Goal: Information Seeking & Learning: Find specific fact

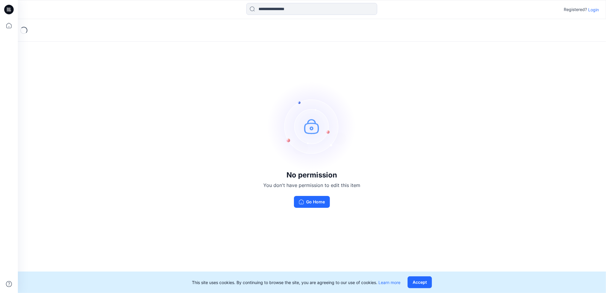
drag, startPoint x: 302, startPoint y: 204, endPoint x: 308, endPoint y: 204, distance: 5.9
click at [302, 204] on button "Go Home" at bounding box center [312, 202] width 36 height 12
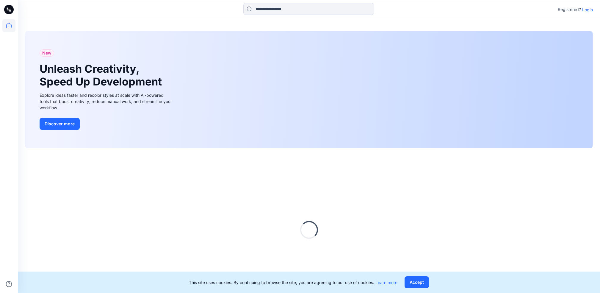
click at [453, 7] on p "Login" at bounding box center [587, 10] width 11 height 6
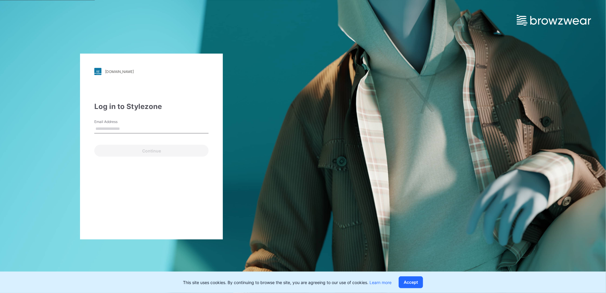
click at [180, 125] on input "Email Address" at bounding box center [151, 128] width 114 height 9
type input "**********"
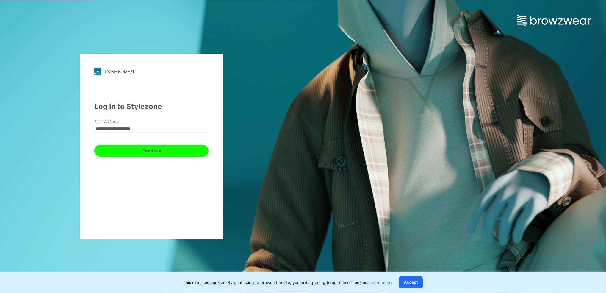
click at [151, 150] on button "Continue" at bounding box center [151, 151] width 114 height 12
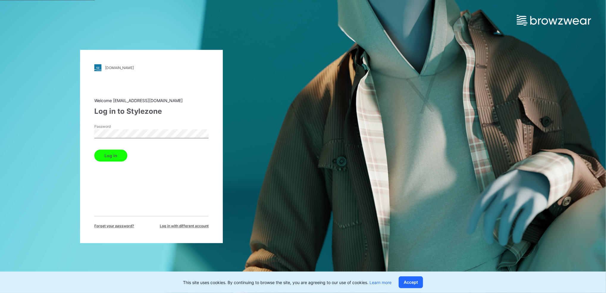
click at [116, 157] on button "Log in" at bounding box center [110, 156] width 33 height 12
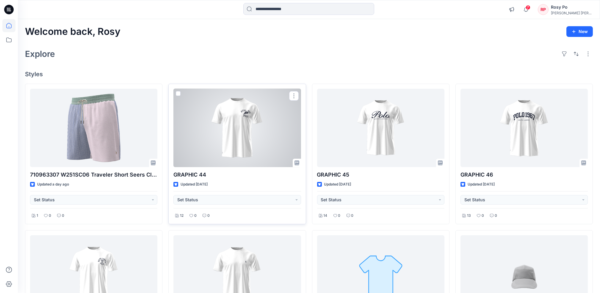
click at [268, 134] on div at bounding box center [236, 128] width 127 height 78
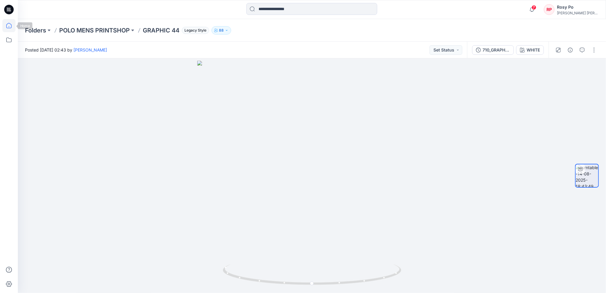
click at [7, 26] on icon at bounding box center [8, 25] width 13 height 13
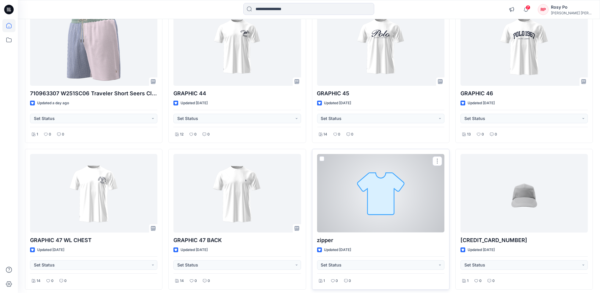
scroll to position [119, 0]
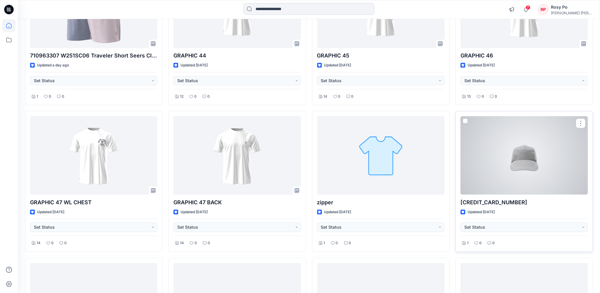
click at [453, 160] on div at bounding box center [523, 155] width 127 height 78
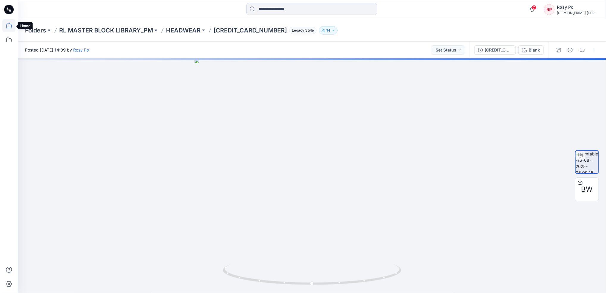
click at [10, 29] on icon at bounding box center [8, 25] width 13 height 13
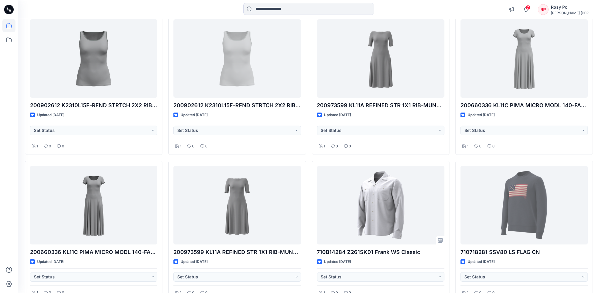
scroll to position [692, 0]
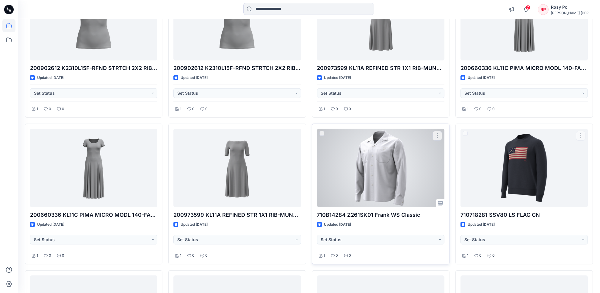
click at [398, 181] on div at bounding box center [380, 167] width 127 height 78
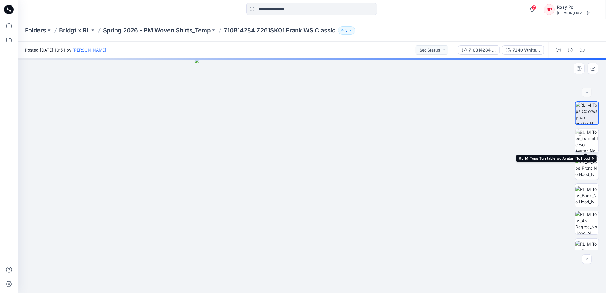
click at [453, 136] on img at bounding box center [586, 140] width 23 height 23
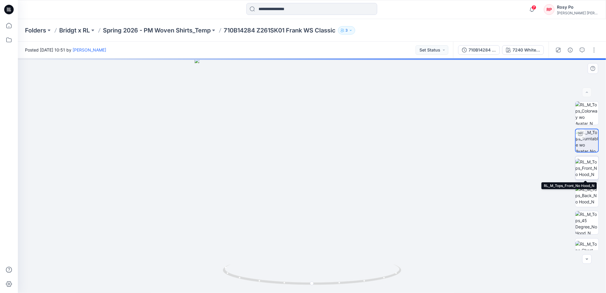
click at [453, 164] on img at bounding box center [586, 167] width 23 height 19
click at [453, 191] on img at bounding box center [586, 195] width 23 height 19
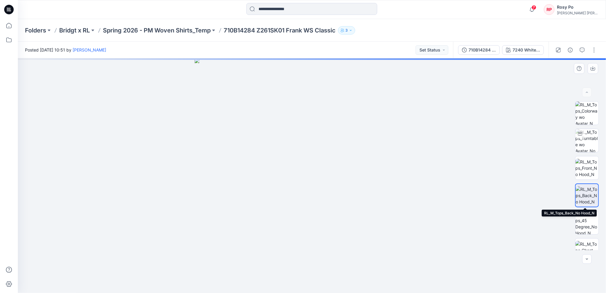
click at [453, 195] on img at bounding box center [586, 195] width 23 height 19
click at [453, 226] on img at bounding box center [586, 222] width 23 height 23
click at [9, 28] on icon at bounding box center [8, 25] width 13 height 13
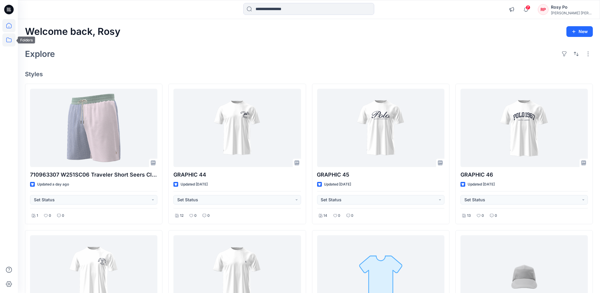
click at [10, 43] on icon at bounding box center [8, 39] width 13 height 13
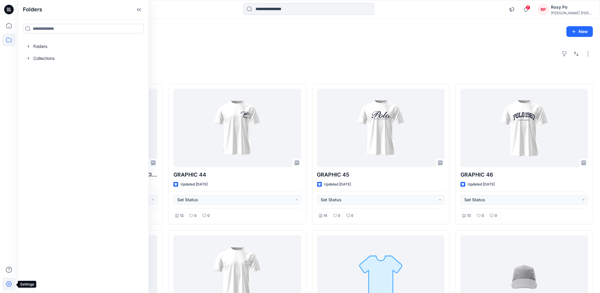
click at [8, 285] on icon at bounding box center [8, 283] width 13 height 13
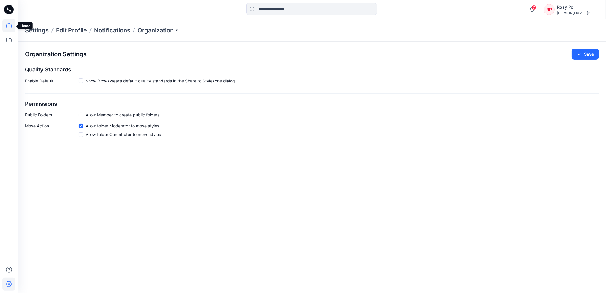
click at [5, 24] on icon at bounding box center [8, 25] width 13 height 13
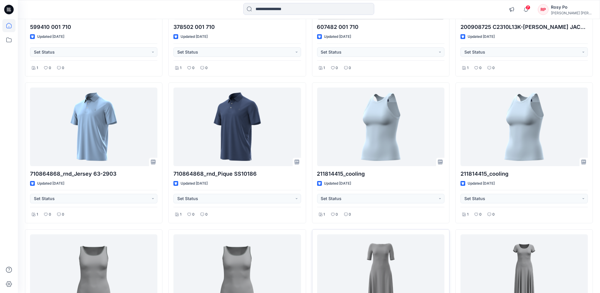
scroll to position [515, 0]
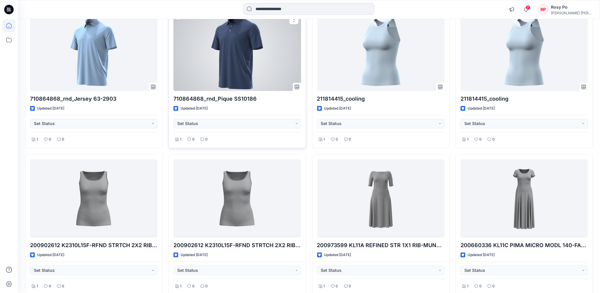
click at [250, 76] on div at bounding box center [236, 51] width 127 height 78
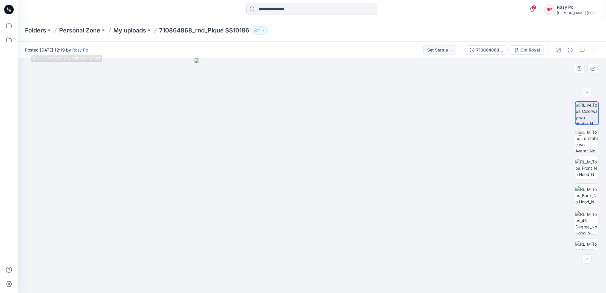
drag, startPoint x: 76, startPoint y: 51, endPoint x: 76, endPoint y: 62, distance: 11.0
click at [76, 62] on div "Posted [DATE] 12:19 by Rosy Po Set Status 710864868_rnd_Pique SS10186 Old Royal…" at bounding box center [312, 167] width 588 height 251
click at [7, 29] on icon at bounding box center [8, 25] width 13 height 13
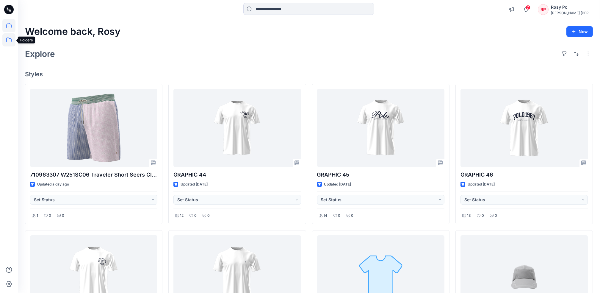
click at [6, 42] on icon at bounding box center [8, 39] width 13 height 13
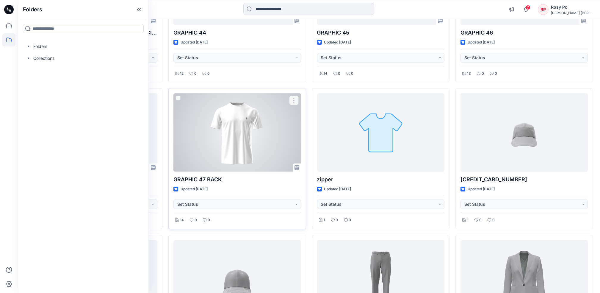
scroll to position [198, 0]
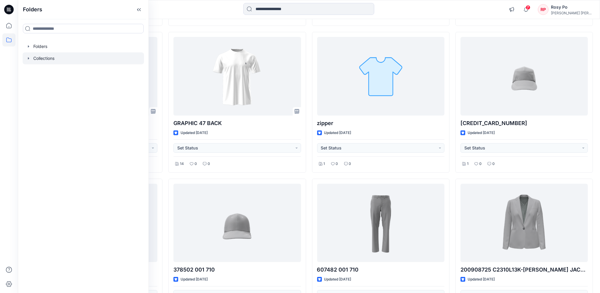
click at [64, 56] on div at bounding box center [83, 58] width 121 height 12
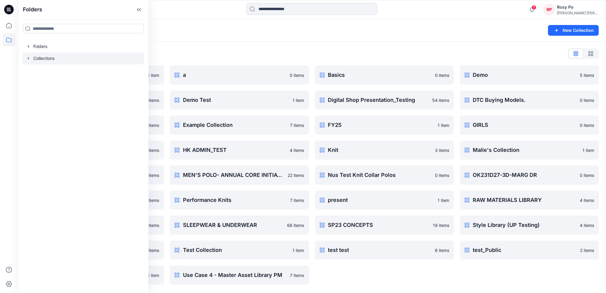
click at [208, 52] on div "Collections List" at bounding box center [312, 54] width 574 height 10
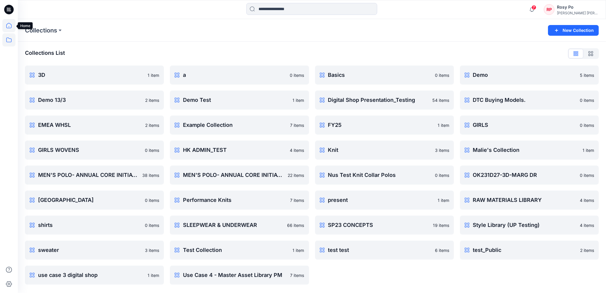
click at [7, 27] on icon at bounding box center [8, 25] width 13 height 13
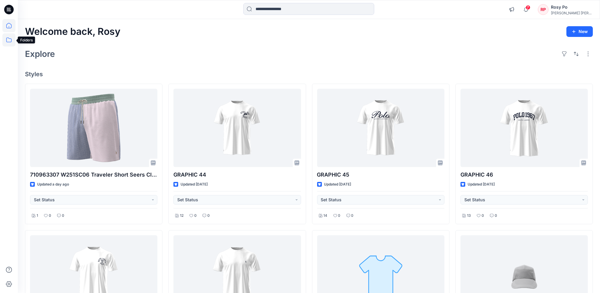
click at [7, 40] on icon at bounding box center [8, 39] width 5 height 5
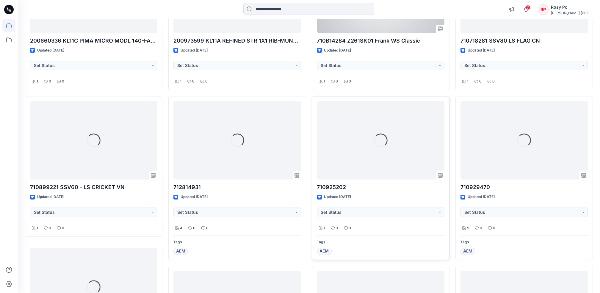
scroll to position [912, 0]
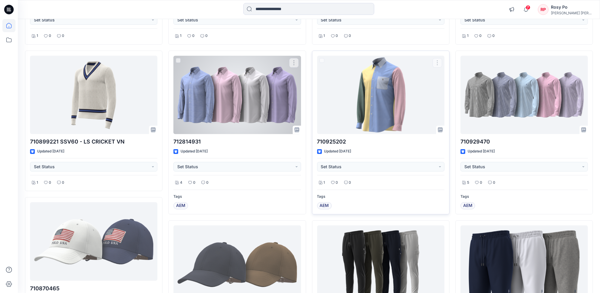
click at [269, 89] on div at bounding box center [236, 95] width 127 height 78
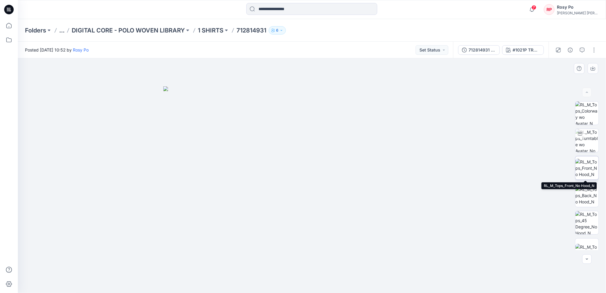
click at [453, 167] on img at bounding box center [586, 167] width 23 height 19
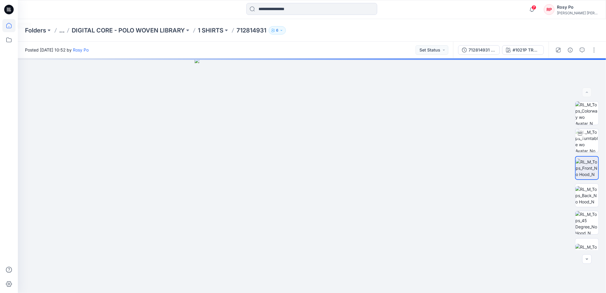
click at [10, 21] on icon at bounding box center [8, 25] width 13 height 13
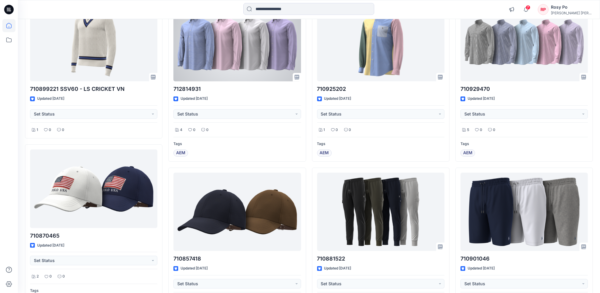
scroll to position [952, 0]
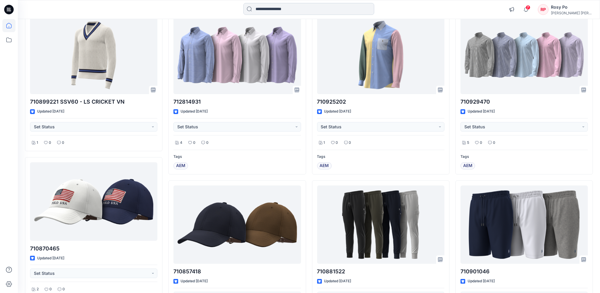
click at [298, 5] on input at bounding box center [308, 9] width 131 height 12
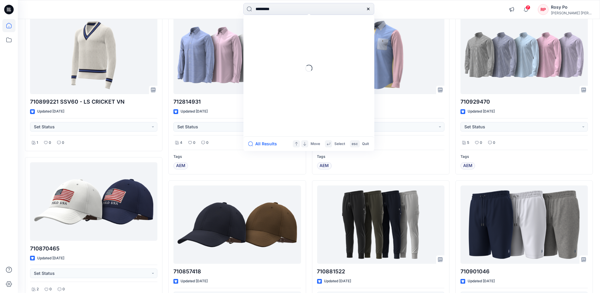
type input "*********"
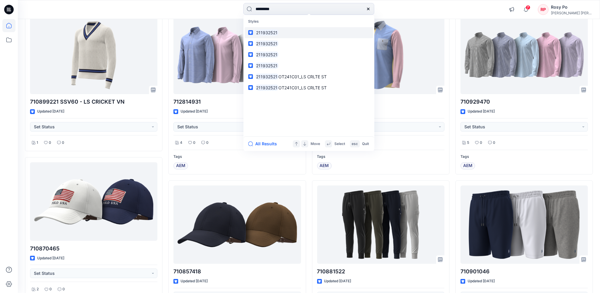
click at [316, 29] on link "211932521" at bounding box center [308, 32] width 128 height 11
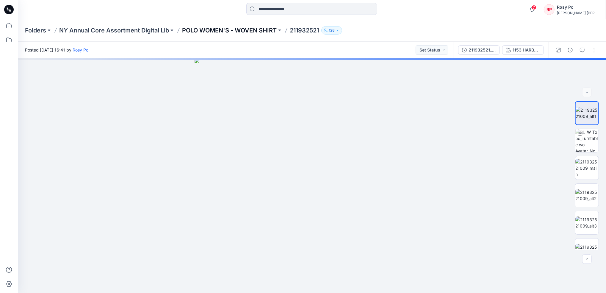
click at [247, 28] on p "POLO WOMEN'S - WOVEN SHIRT" at bounding box center [229, 30] width 95 height 8
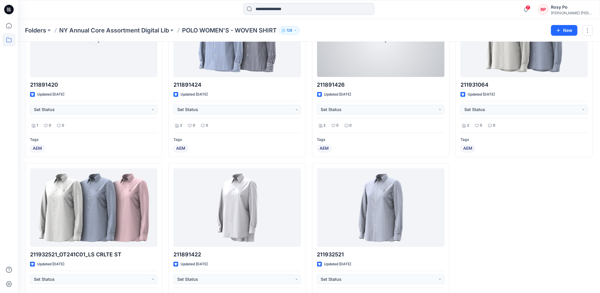
scroll to position [623, 0]
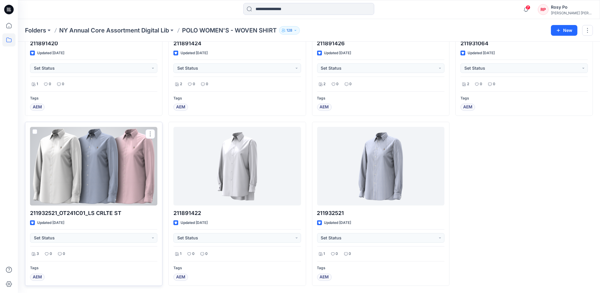
click at [120, 190] on div at bounding box center [93, 166] width 127 height 78
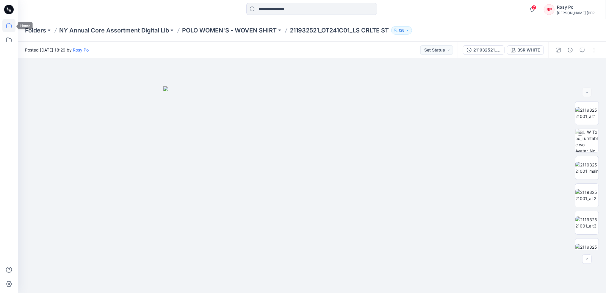
click at [7, 27] on icon at bounding box center [8, 25] width 13 height 13
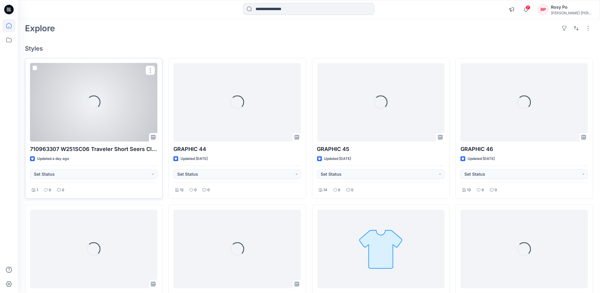
scroll to position [40, 0]
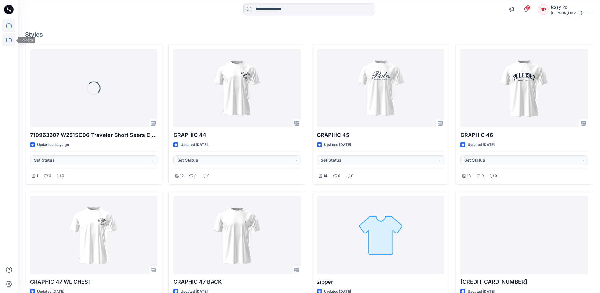
click at [12, 39] on icon at bounding box center [8, 39] width 13 height 13
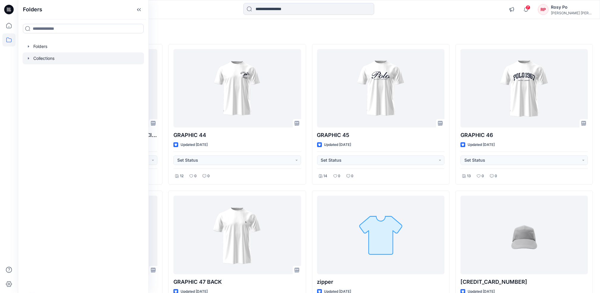
click at [53, 58] on div at bounding box center [83, 58] width 121 height 12
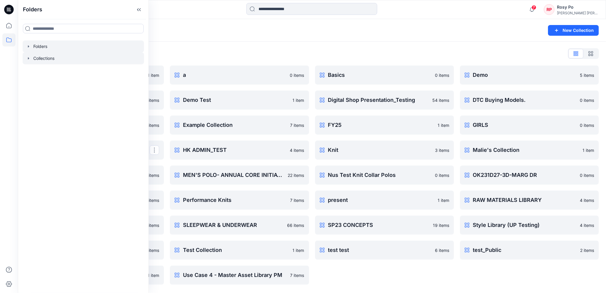
click at [59, 48] on div at bounding box center [83, 46] width 121 height 12
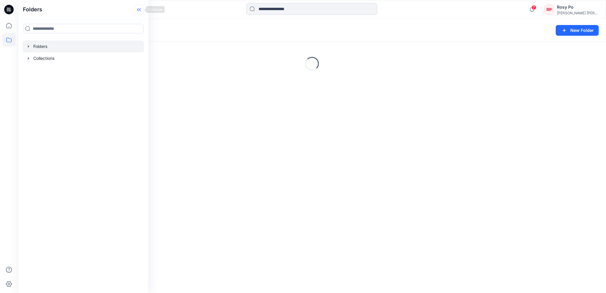
click at [139, 10] on icon at bounding box center [139, 10] width 10 height 10
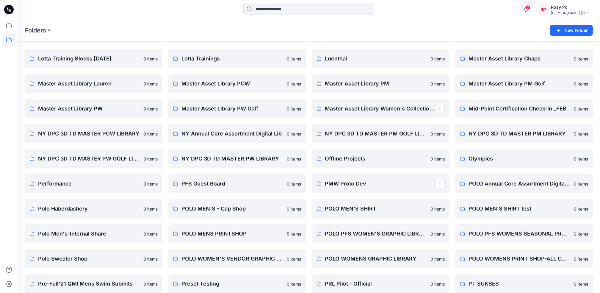
scroll to position [118, 0]
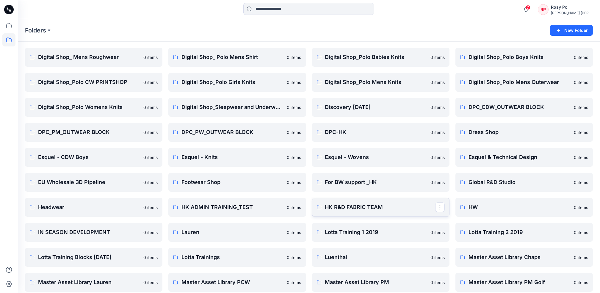
click at [372, 205] on p "HK R&D FABRIC TEAM" at bounding box center [380, 207] width 110 height 8
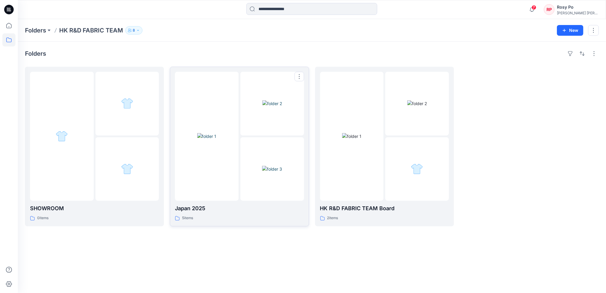
click at [203, 170] on div at bounding box center [207, 136] width 64 height 129
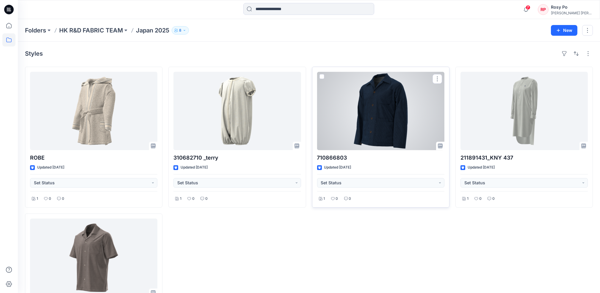
click at [366, 121] on div at bounding box center [380, 111] width 127 height 78
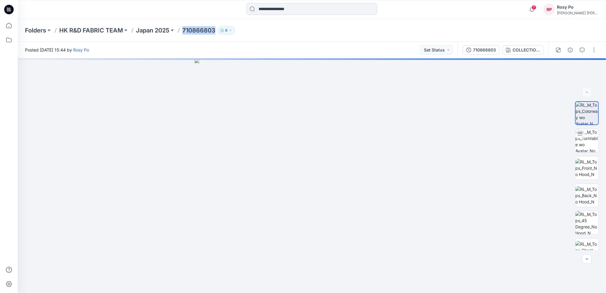
drag, startPoint x: 183, startPoint y: 29, endPoint x: 216, endPoint y: 30, distance: 33.0
click at [216, 30] on div "Folders HK R&D FABRIC TEAM Japan 2025 710866803 8" at bounding box center [288, 30] width 527 height 8
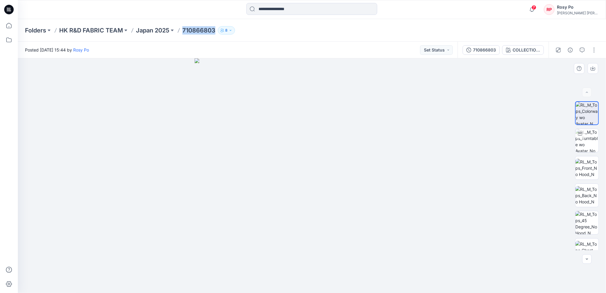
copy p "710866803"
